Goal: Information Seeking & Learning: Learn about a topic

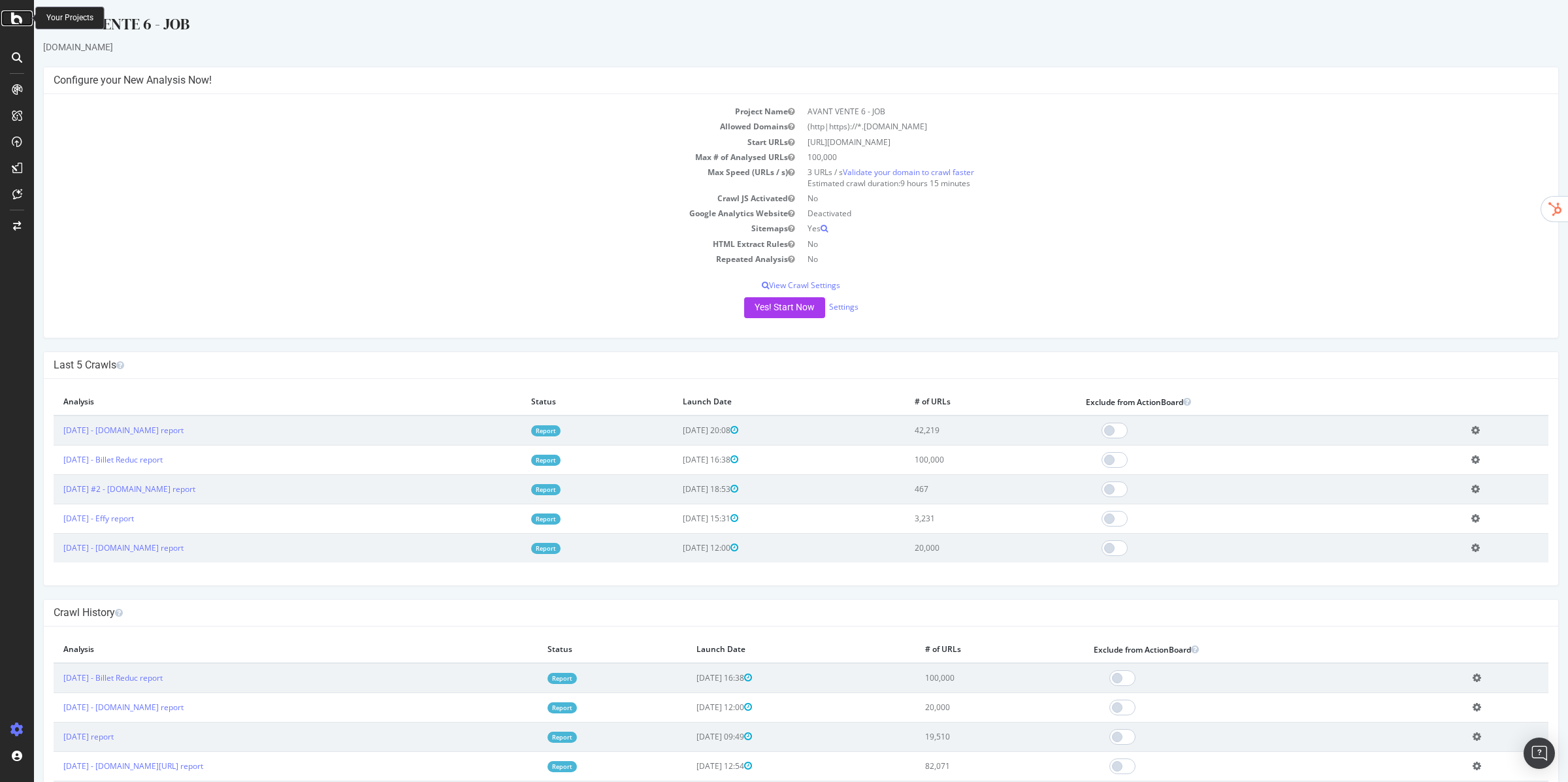
click at [17, 21] on icon at bounding box center [16, 19] width 11 height 16
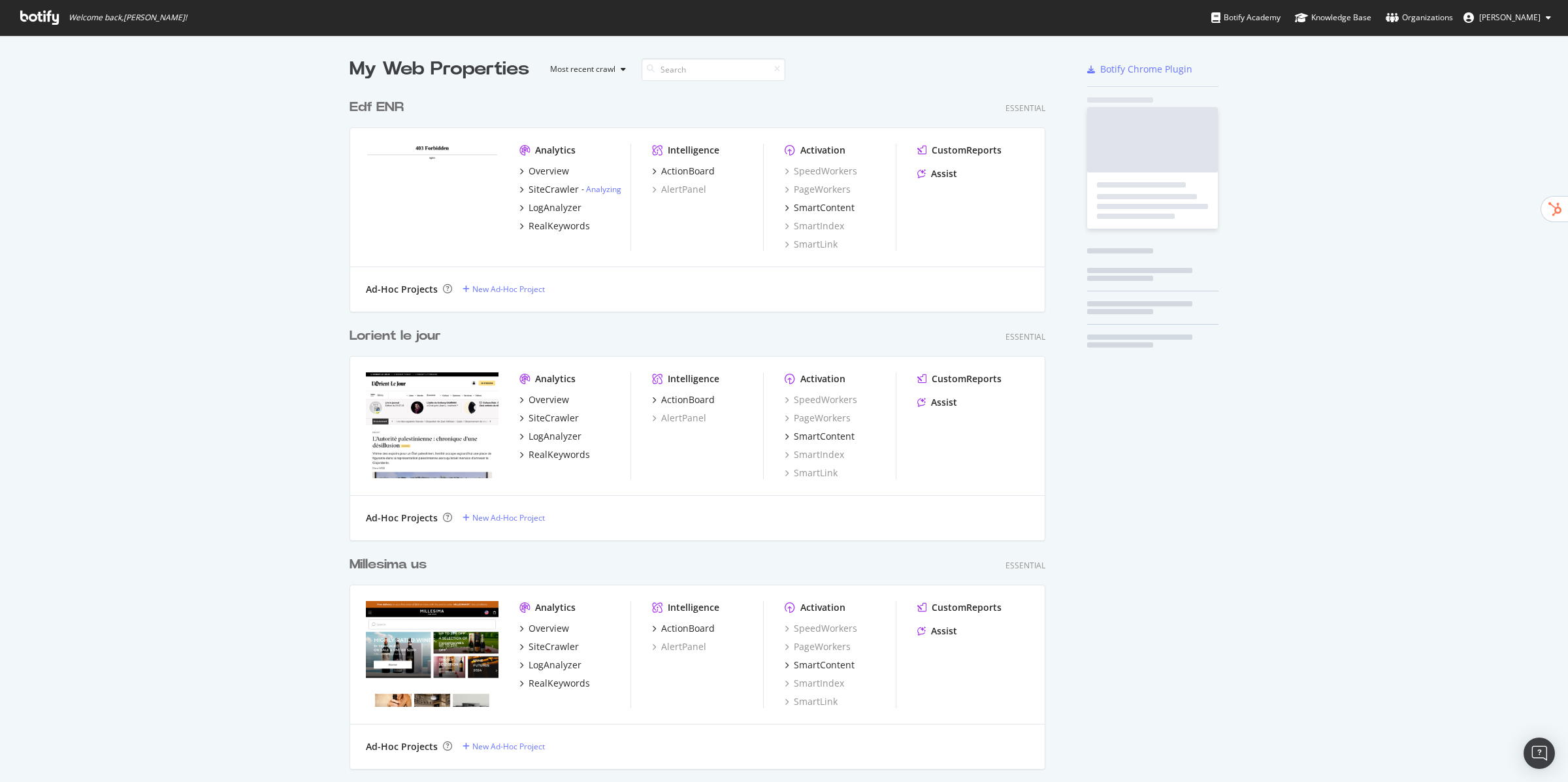
scroll to position [782, 1568]
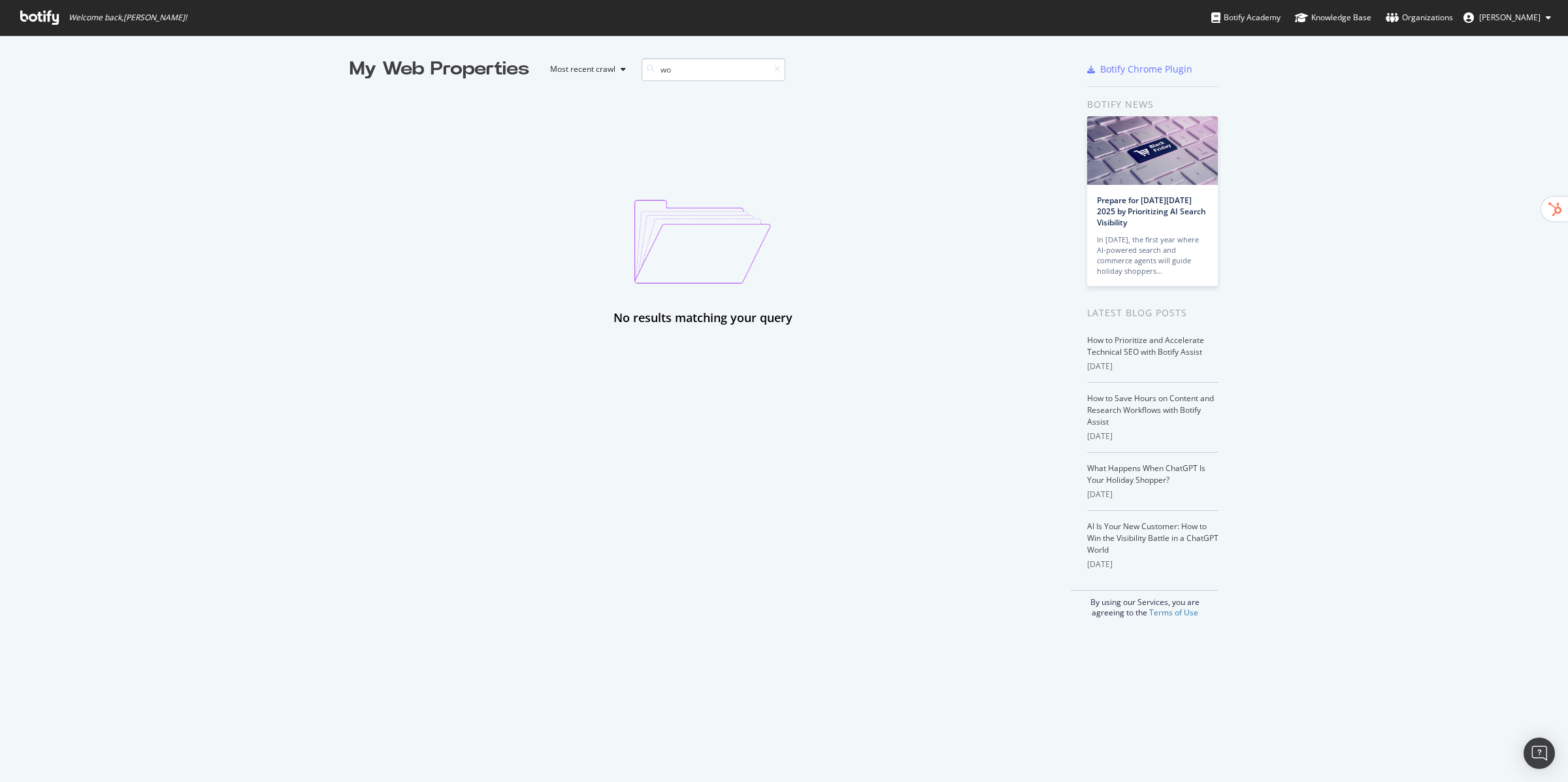
type input "w"
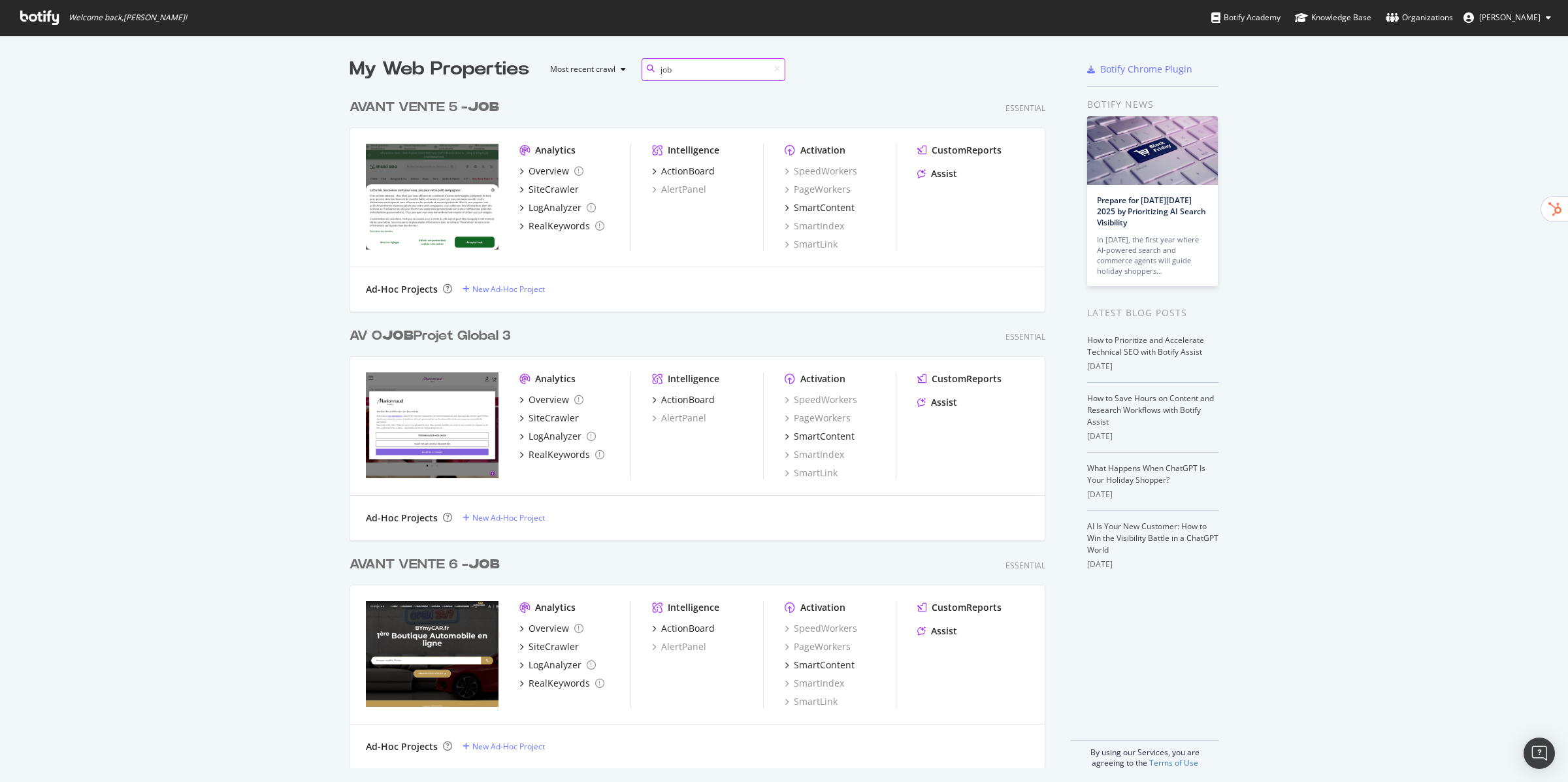
scroll to position [686, 706]
type input "job"
click at [548, 188] on div "SiteCrawler" at bounding box center [554, 189] width 50 height 13
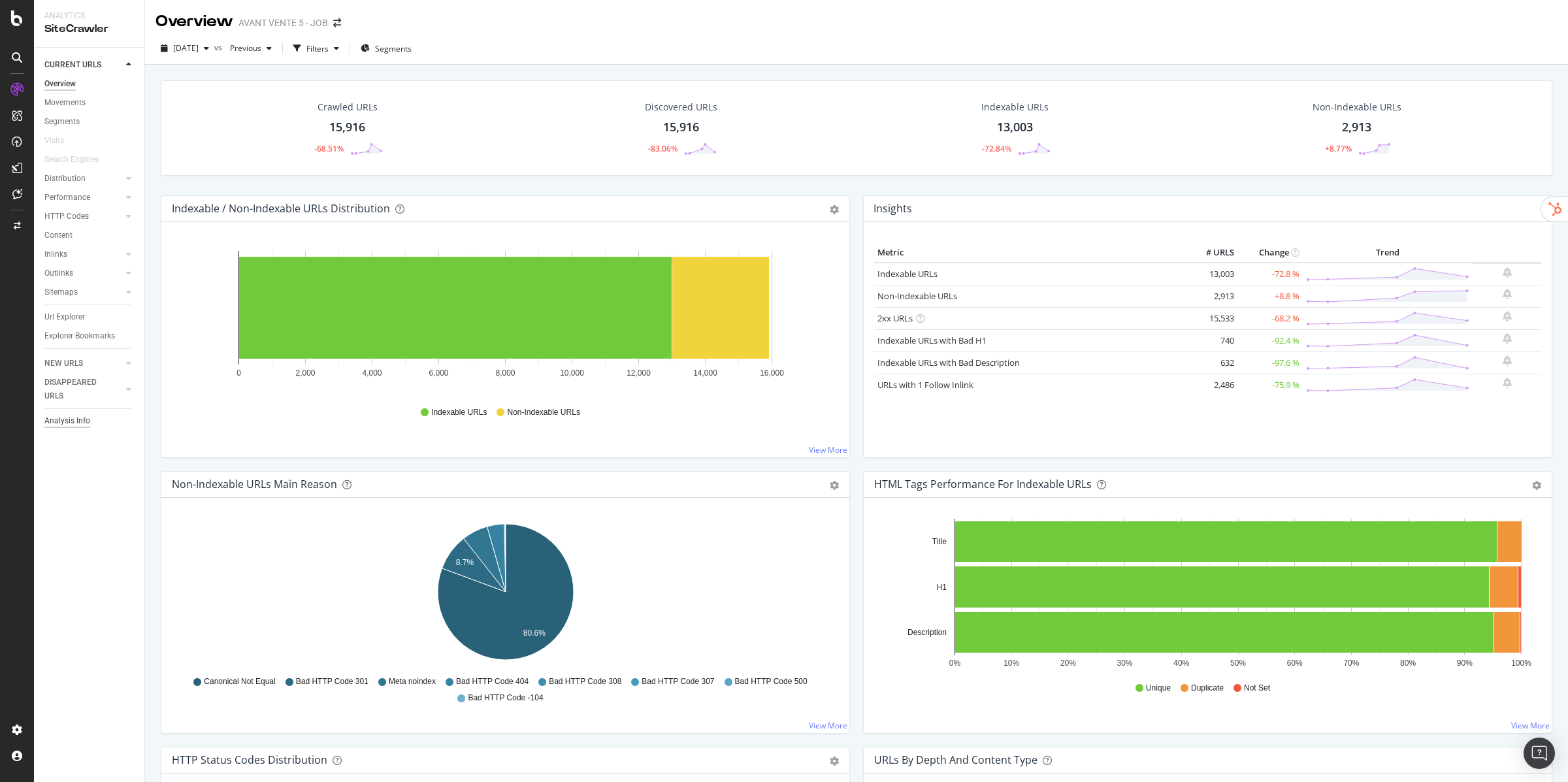
click at [68, 420] on div "Analysis Info" at bounding box center [67, 420] width 46 height 14
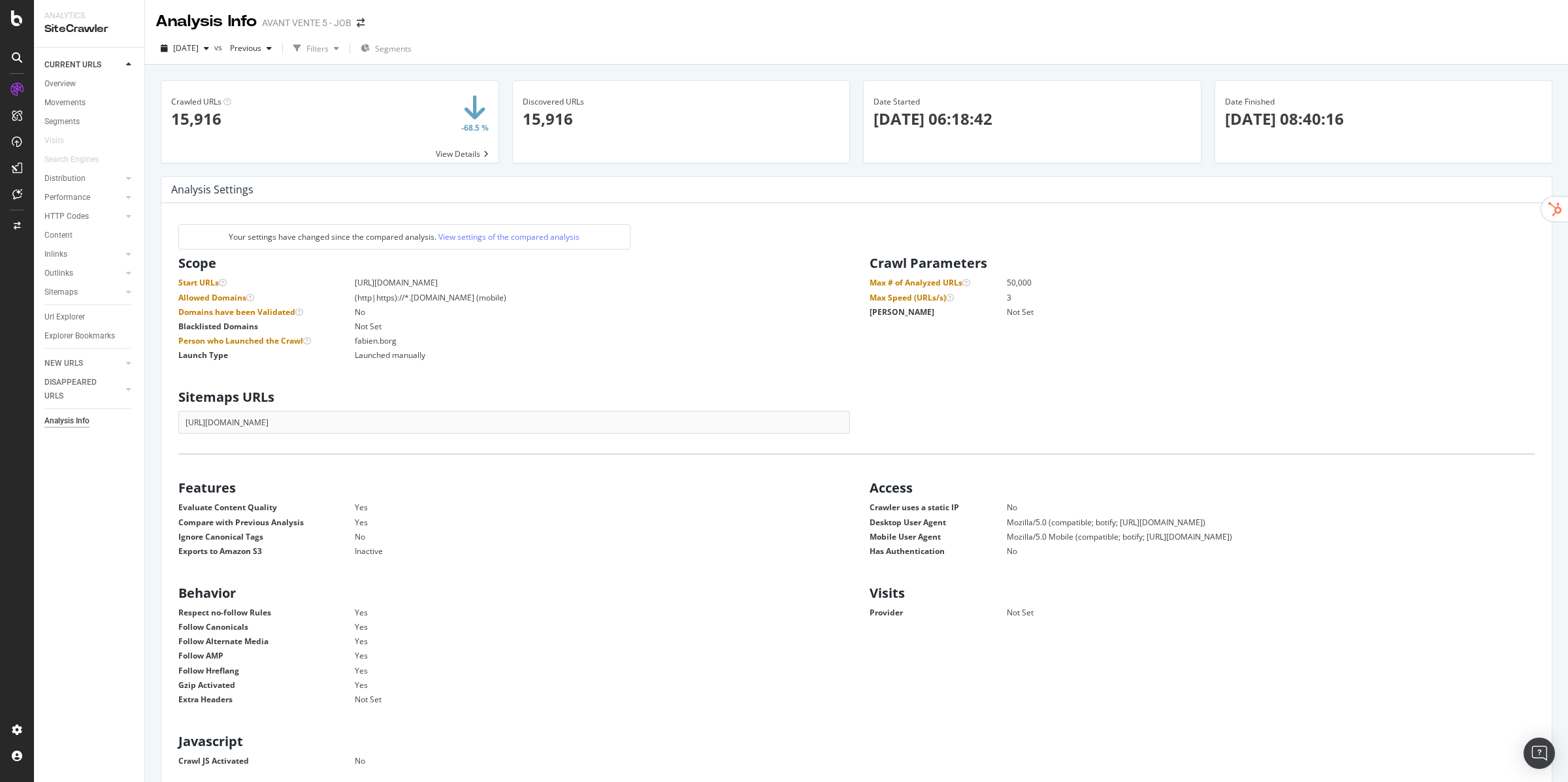
scroll to position [208, 669]
click at [61, 121] on div "Segments" at bounding box center [62, 121] width 35 height 14
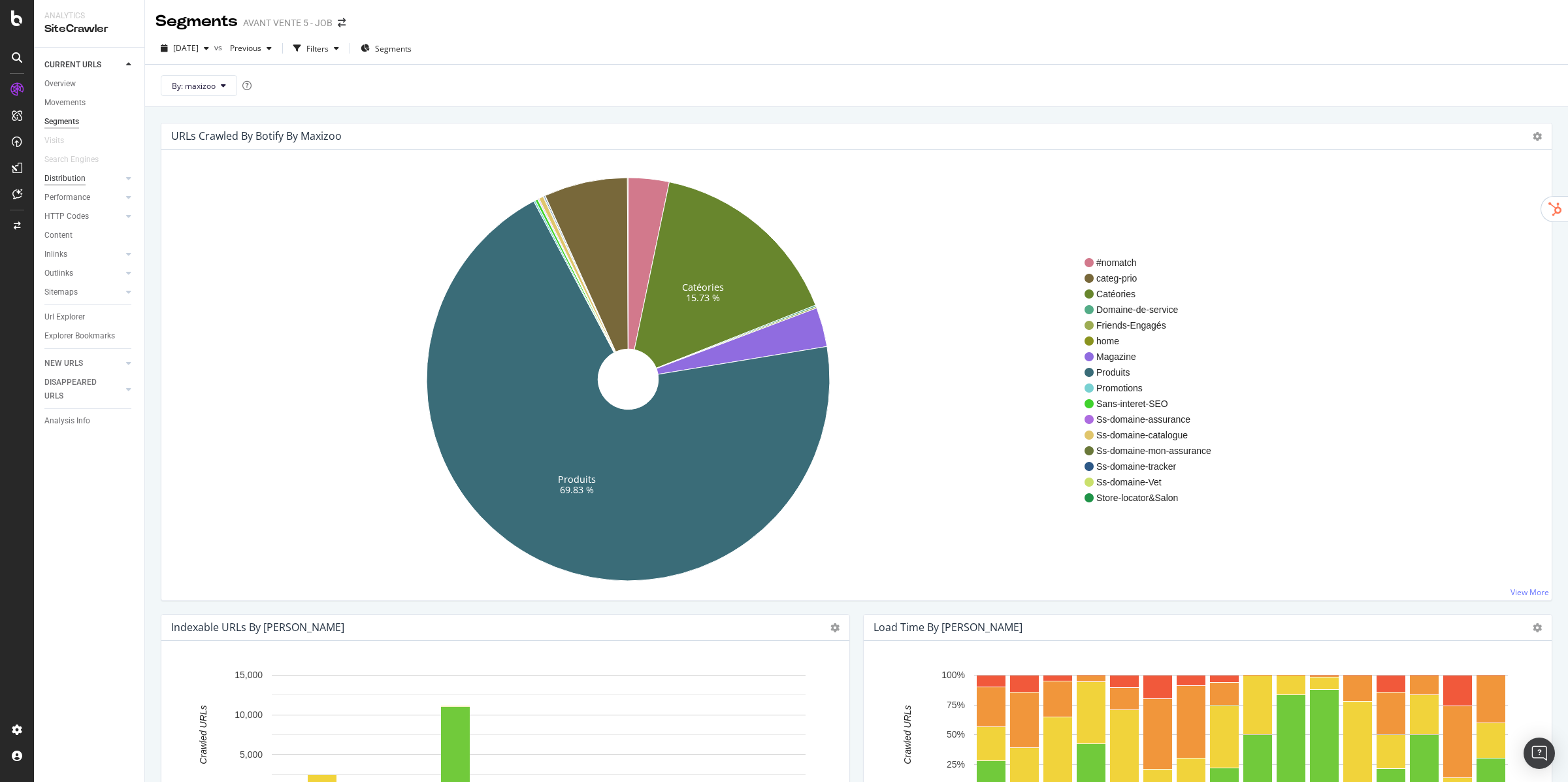
click at [70, 179] on div "Distribution" at bounding box center [65, 179] width 41 height 14
